Goal: Download file/media

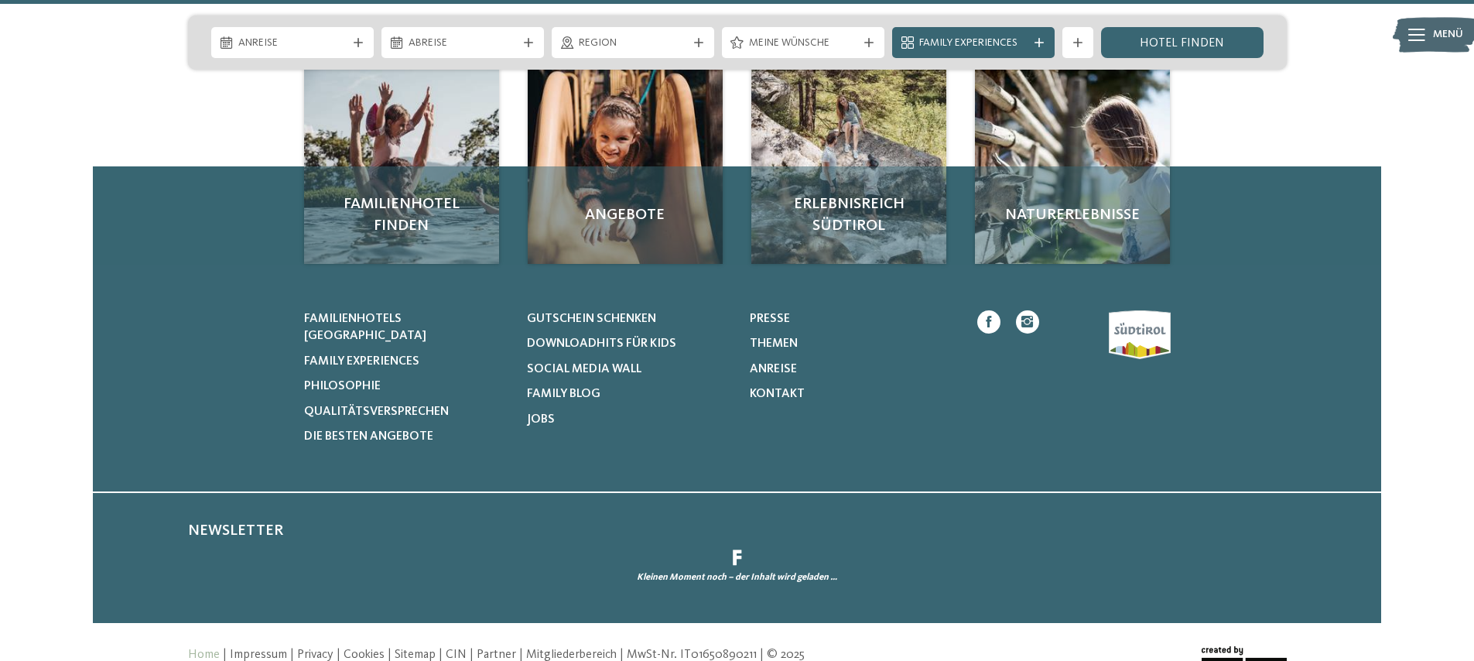
scroll to position [7225, 0]
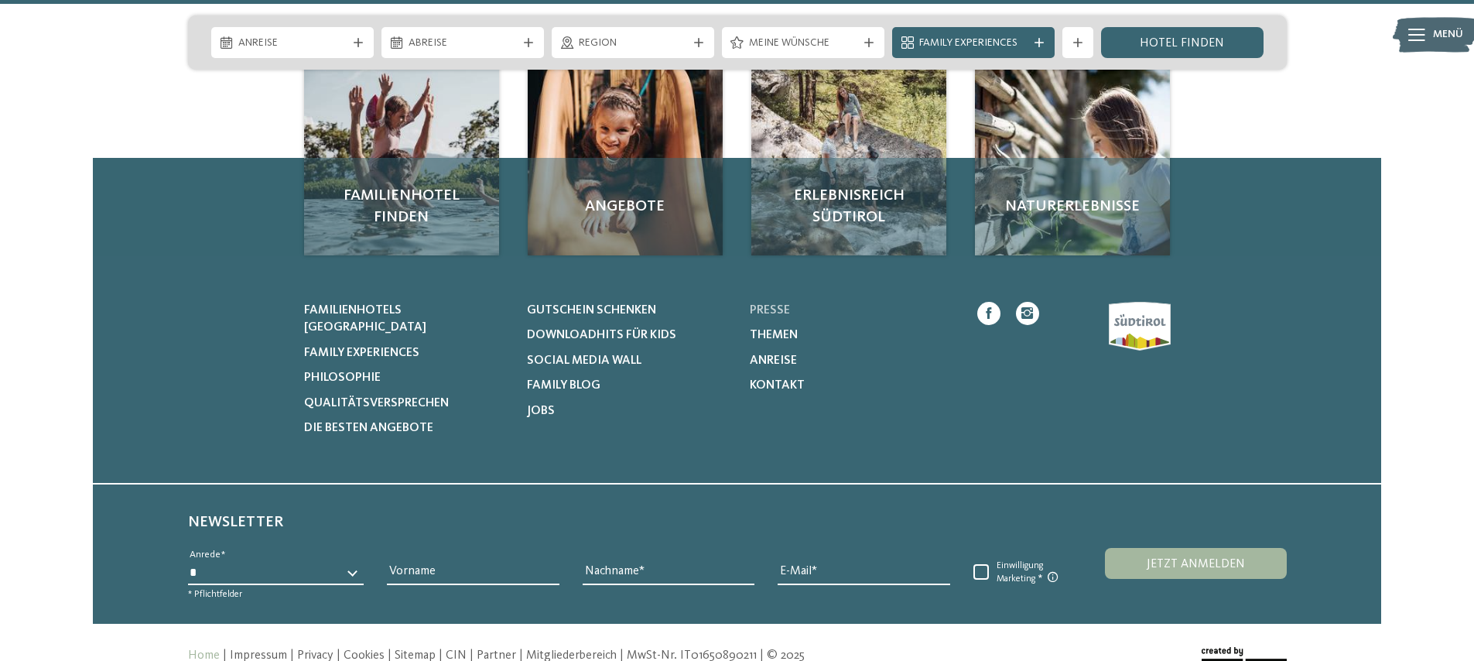
click at [786, 304] on span "Presse" at bounding box center [770, 310] width 40 height 12
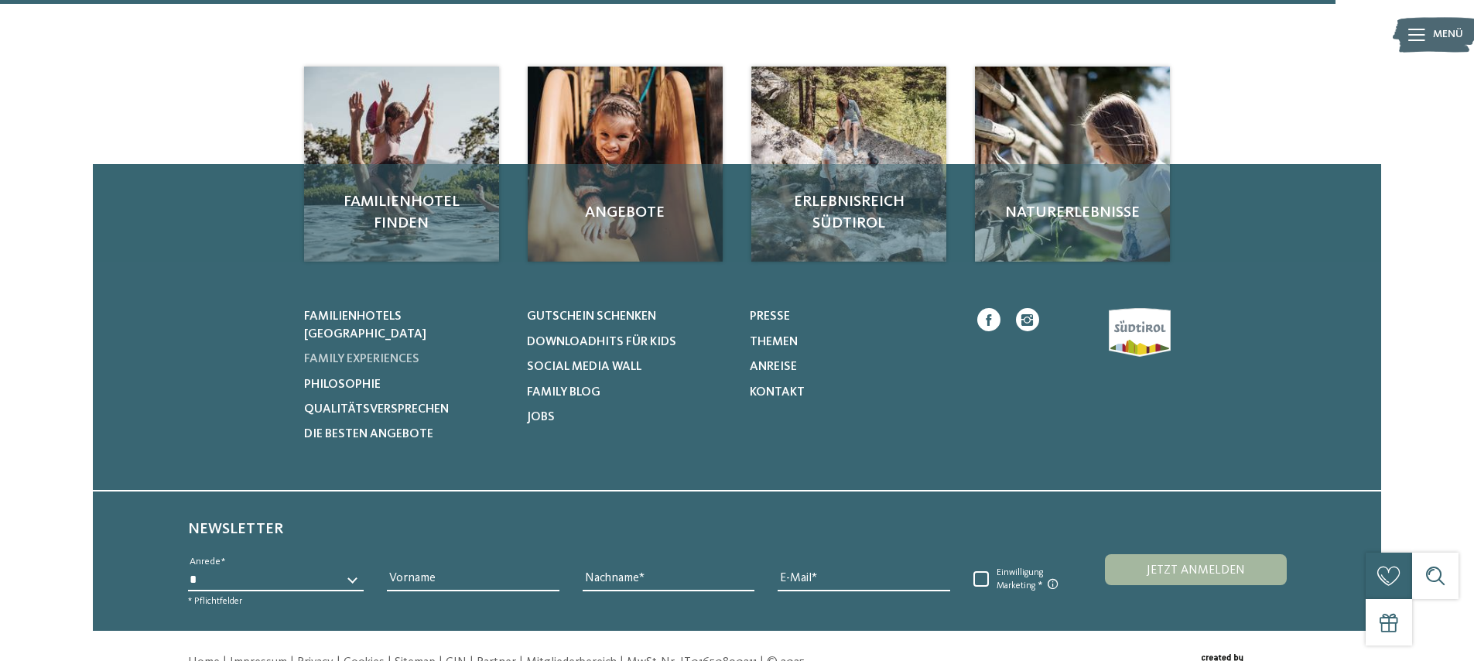
scroll to position [1133, 0]
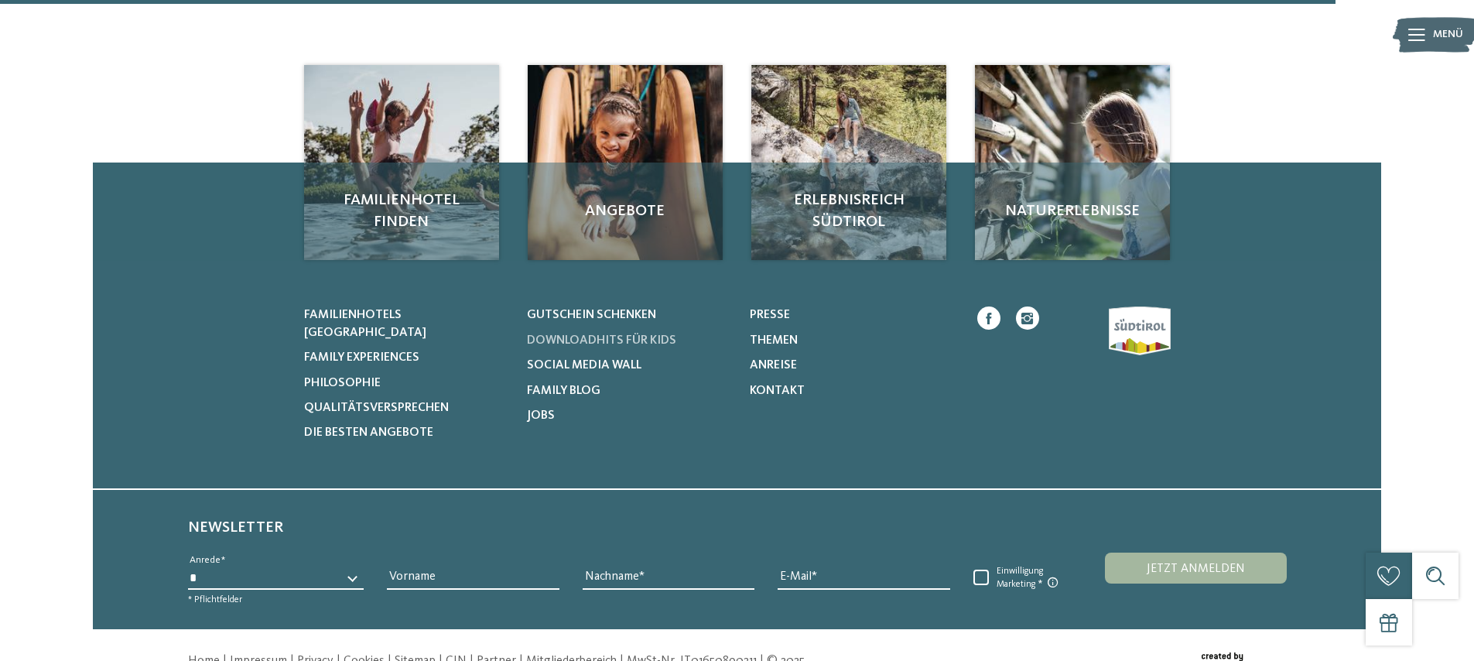
click at [592, 347] on span "Downloadhits für Kids" at bounding box center [601, 340] width 149 height 12
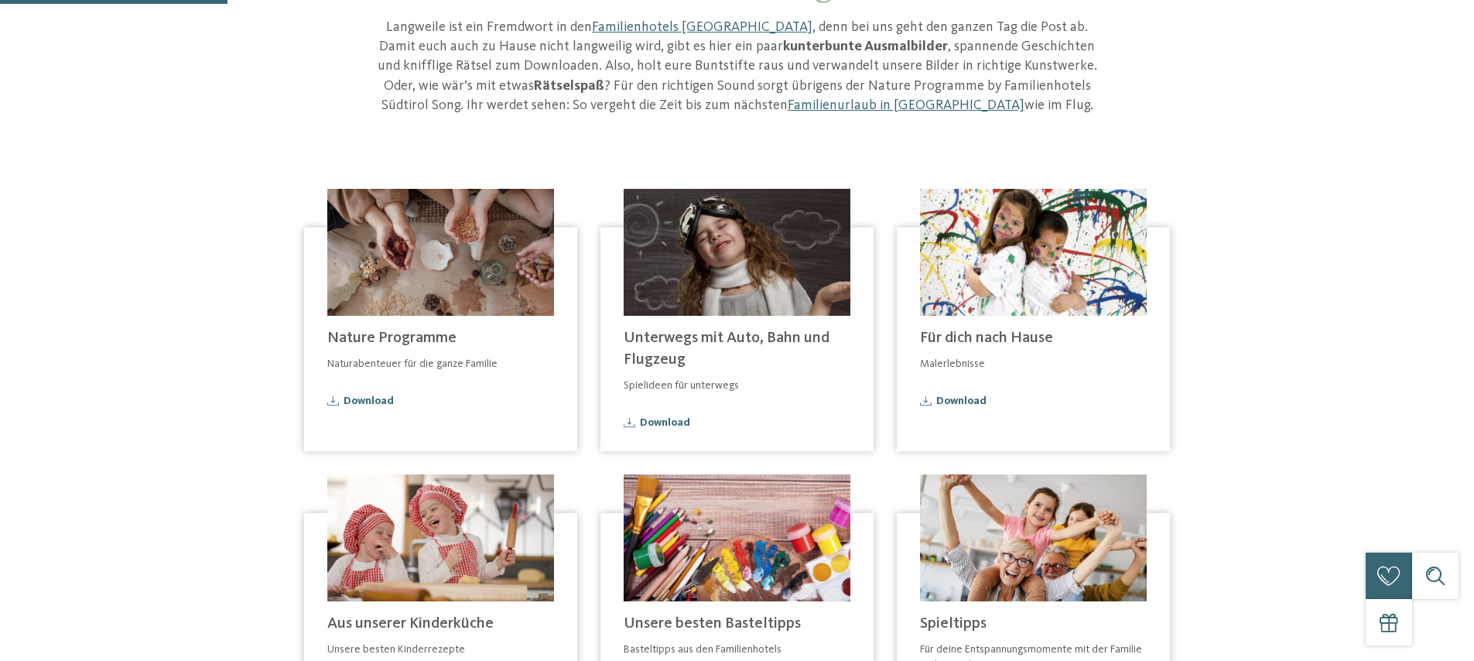
scroll to position [268, 0]
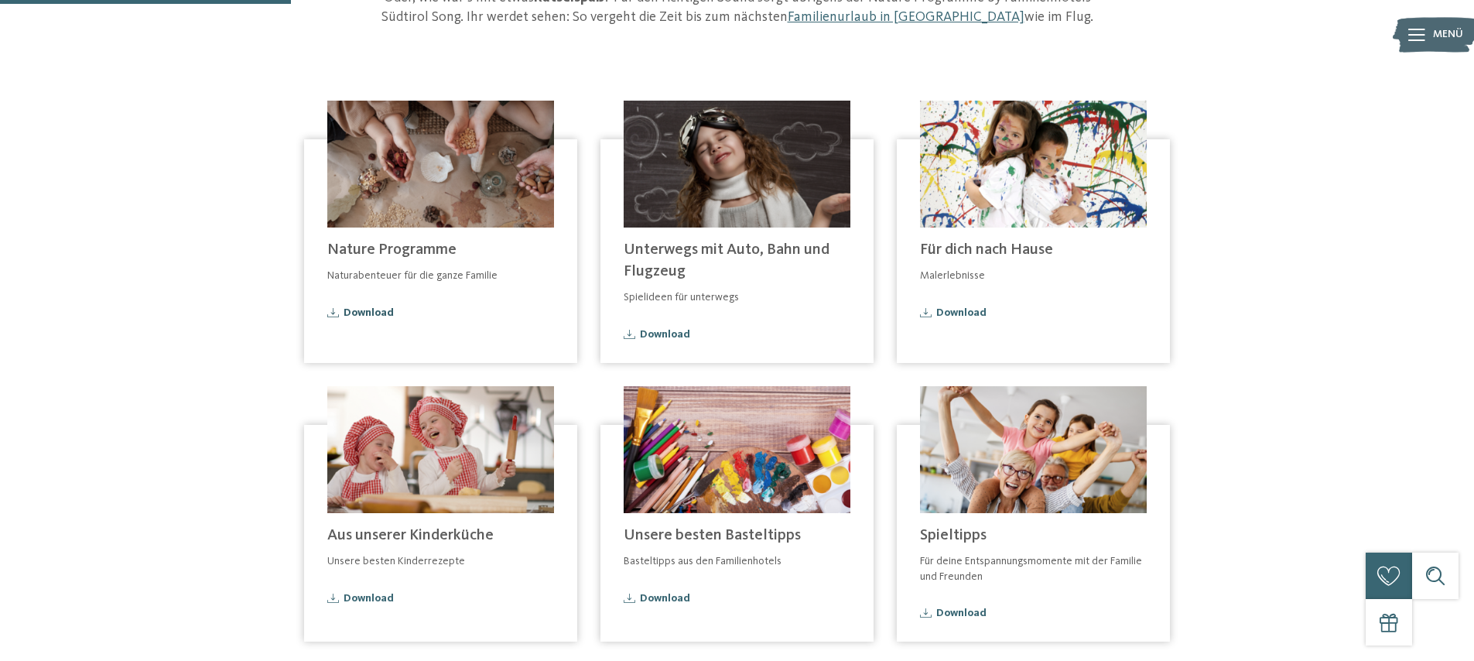
click at [382, 318] on span "Download" at bounding box center [368, 312] width 50 height 11
click at [672, 331] on span "Download" at bounding box center [665, 334] width 50 height 11
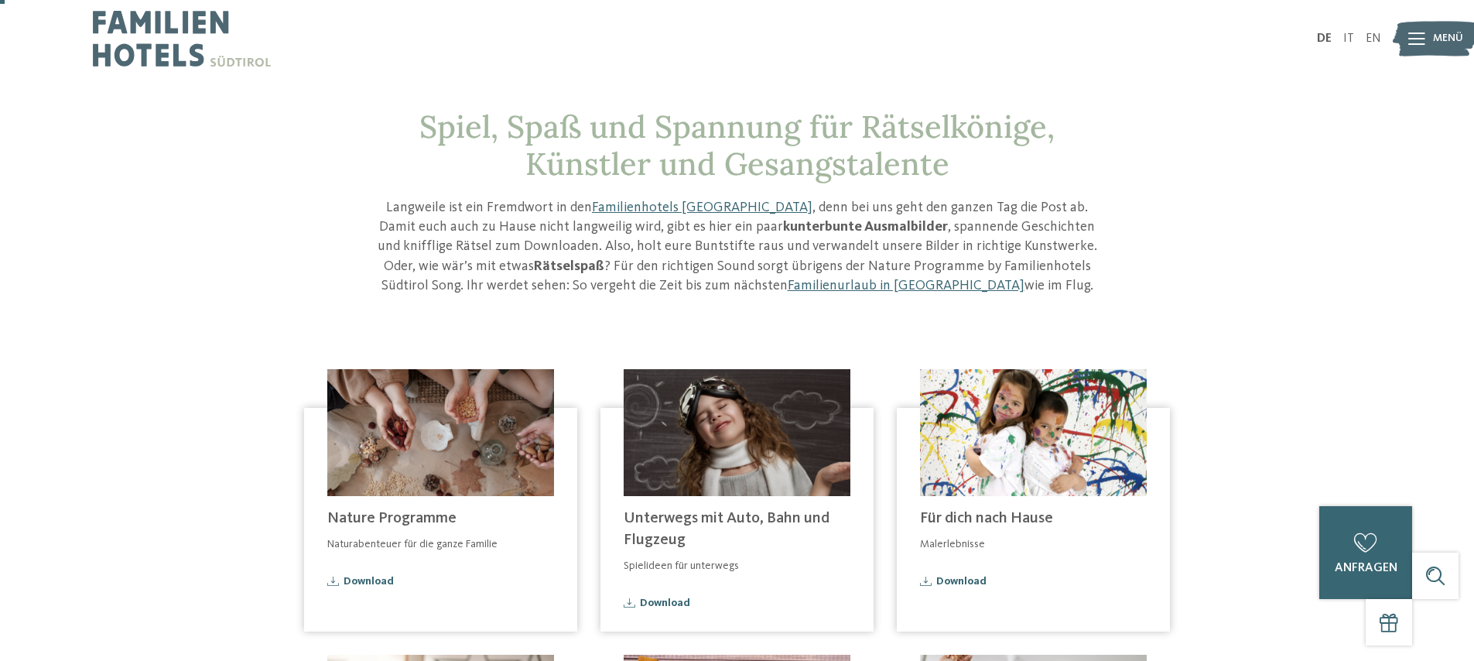
scroll to position [9, 0]
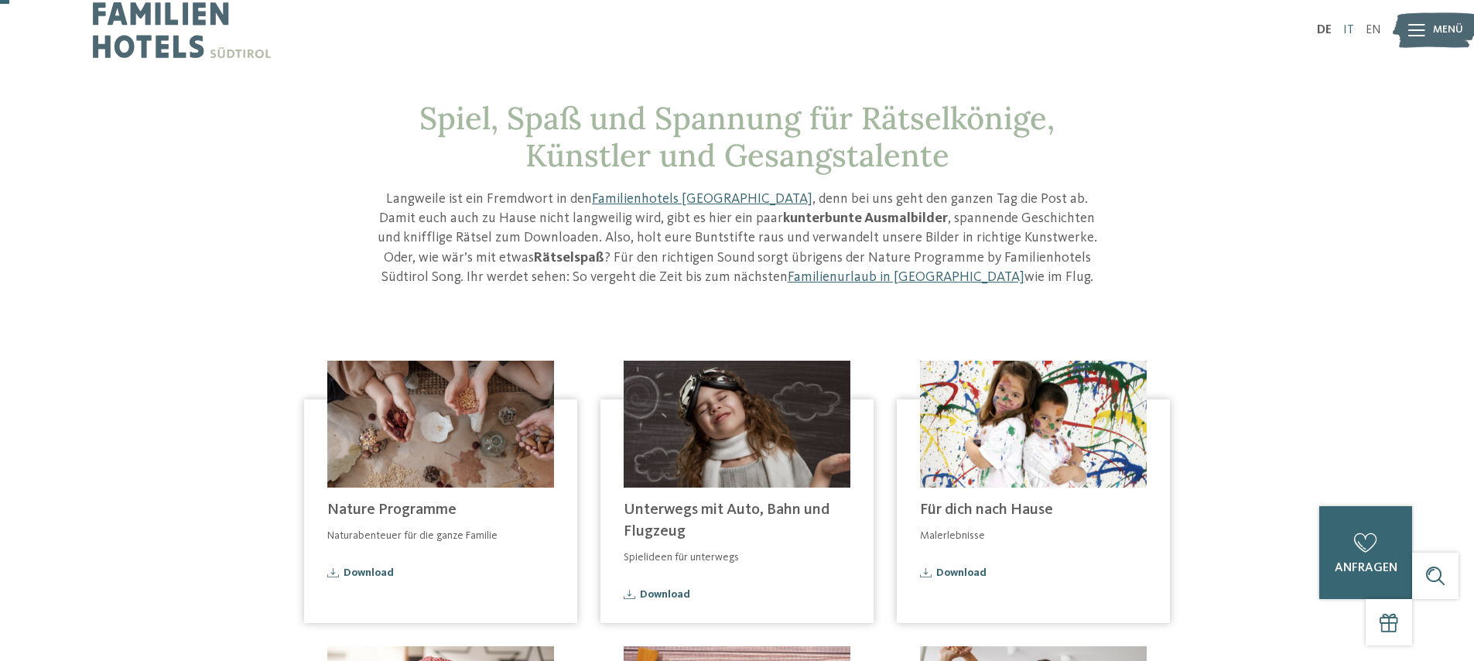
click at [1347, 26] on link "IT" at bounding box center [1348, 30] width 11 height 12
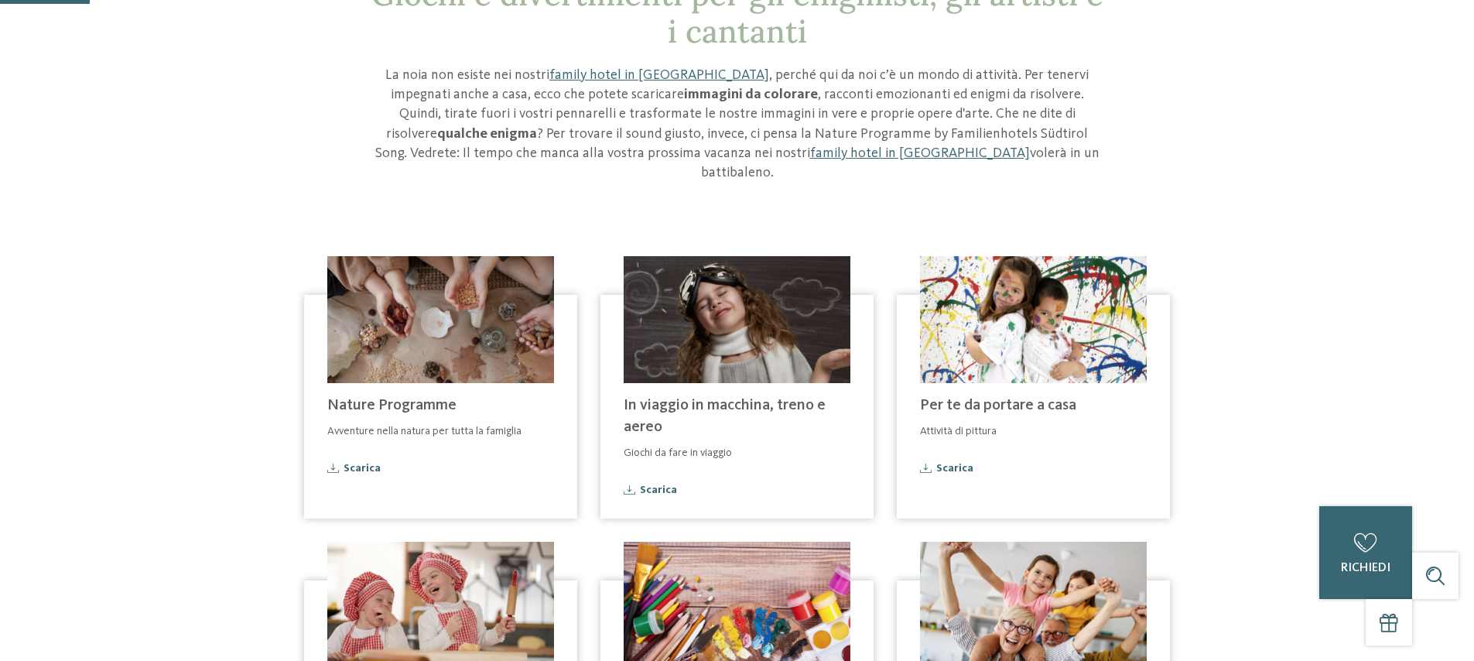
scroll to position [145, 0]
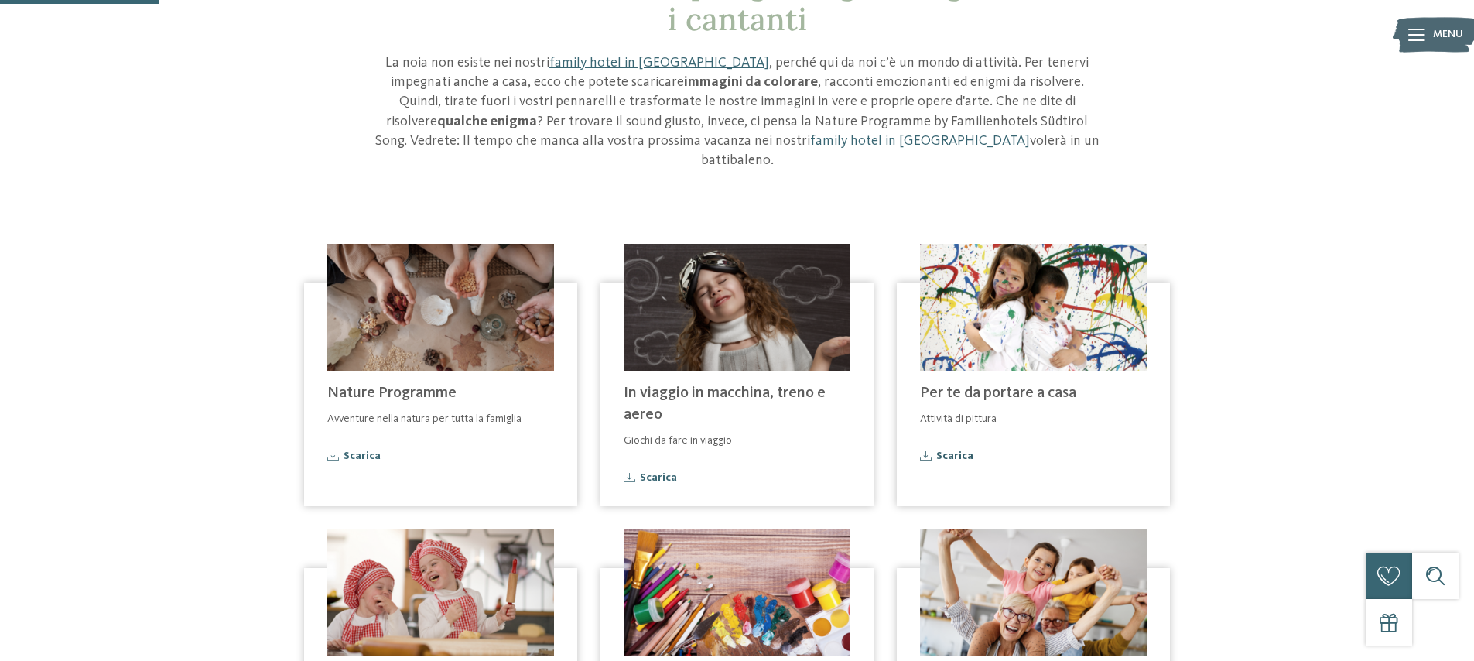
click at [951, 450] on span "Scarica" at bounding box center [954, 455] width 37 height 11
